Goal: Task Accomplishment & Management: Manage account settings

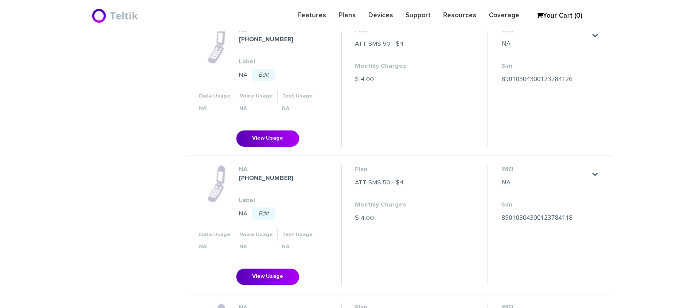
scroll to position [355, 0]
click at [596, 35] on link "." at bounding box center [595, 35] width 7 height 7
click at [597, 53] on link "Change my plan" at bounding box center [583, 52] width 39 height 5
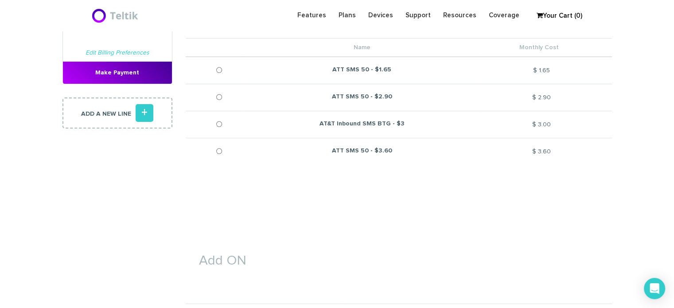
scroll to position [133, 0]
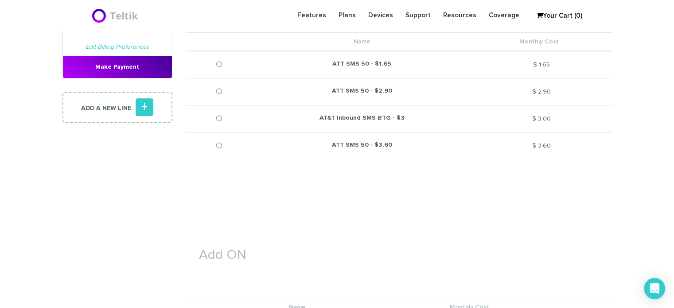
click at [504, 228] on section "Add ON Name Monthly Cost" at bounding box center [399, 275] width 426 height 145
